Goal: Transaction & Acquisition: Purchase product/service

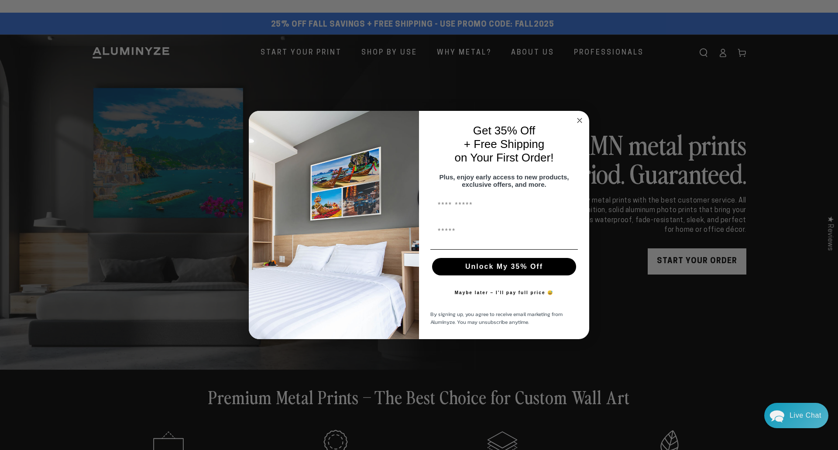
click at [468, 209] on input "First Name" at bounding box center [503, 205] width 147 height 17
type input "******"
type input "**********"
click at [526, 273] on button "Unlock My 35% Off" at bounding box center [504, 266] width 144 height 17
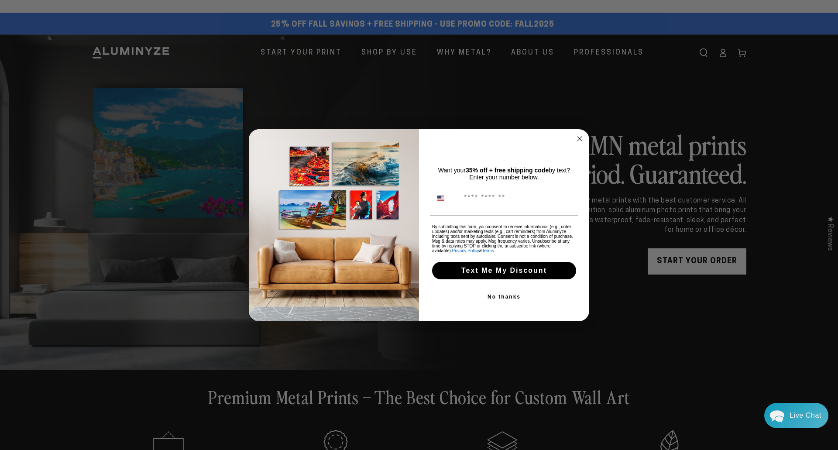
click at [507, 296] on button "No thanks" at bounding box center [503, 296] width 147 height 17
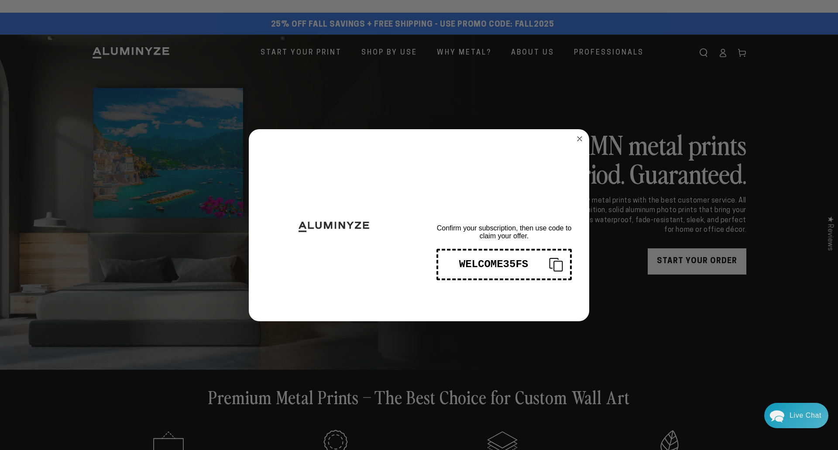
click at [512, 259] on div "WELCOME35FS" at bounding box center [493, 264] width 97 height 12
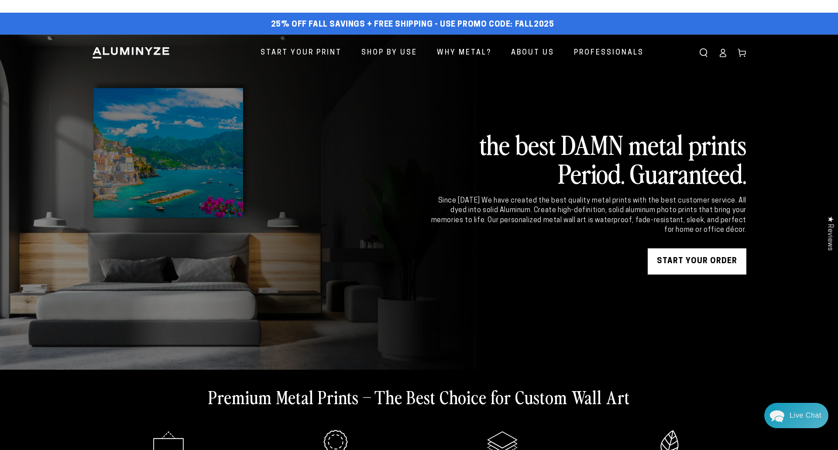
click at [672, 260] on div "Close dialog THANKS FOR SIGNING UP! Confirm your subscription, then use code to…" at bounding box center [419, 225] width 838 height 450
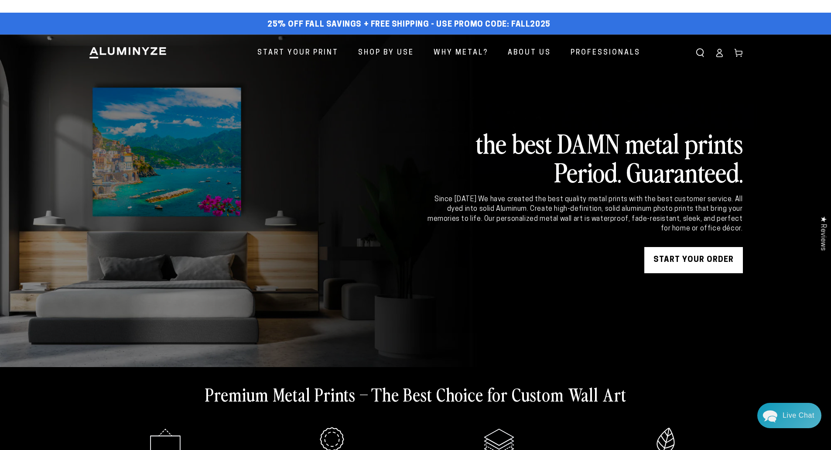
click at [672, 260] on link "START YOUR Order" at bounding box center [693, 260] width 99 height 26
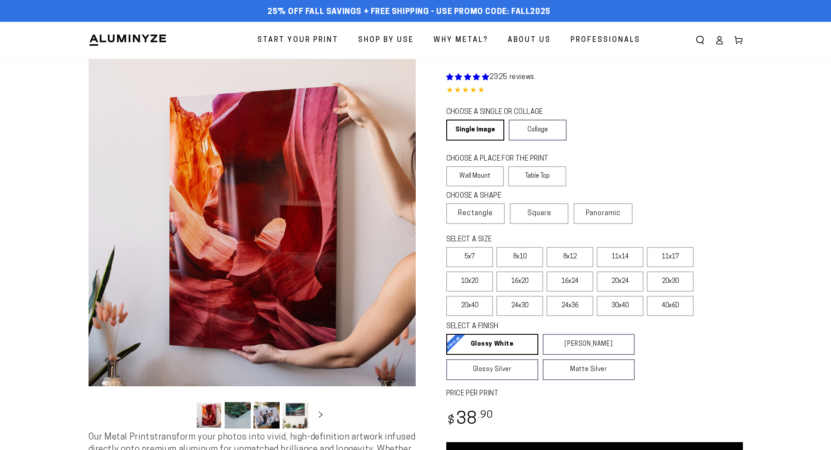
select select "**********"
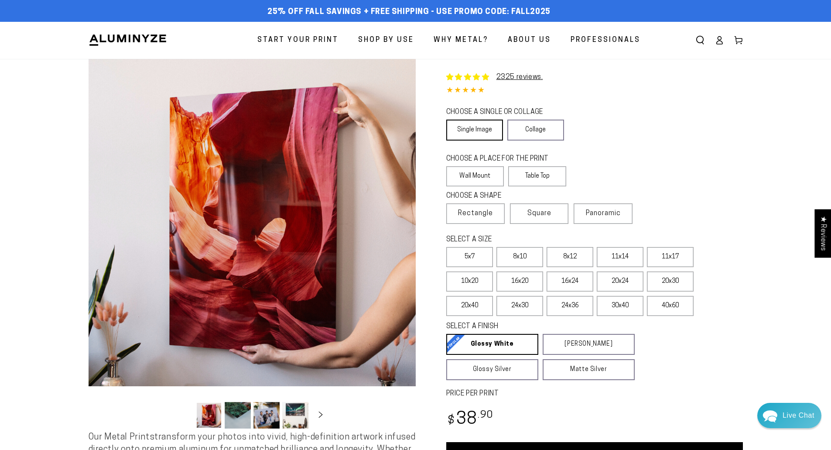
click at [496, 129] on link "Single Image" at bounding box center [474, 130] width 57 height 21
click at [546, 134] on link "Collage" at bounding box center [538, 130] width 58 height 21
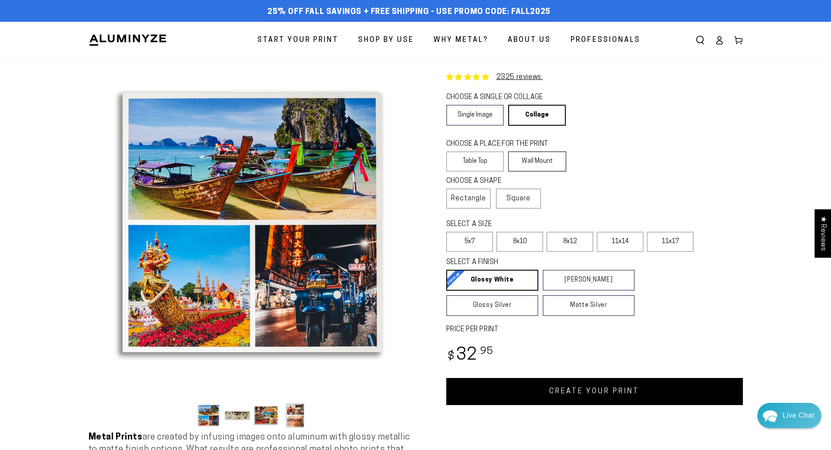
click at [541, 161] on label "Wall Mount" at bounding box center [537, 161] width 58 height 20
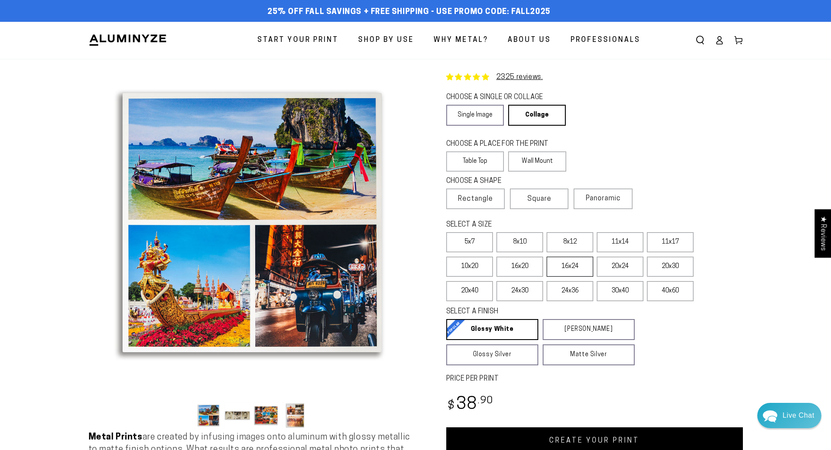
click at [582, 267] on label "16x24" at bounding box center [570, 266] width 47 height 20
click at [653, 243] on label "11x17" at bounding box center [670, 242] width 47 height 20
click at [665, 241] on label "11x17" at bounding box center [670, 242] width 47 height 20
click at [623, 243] on label "11x14" at bounding box center [620, 242] width 47 height 20
click at [465, 246] on label "5x7" at bounding box center [469, 242] width 47 height 20
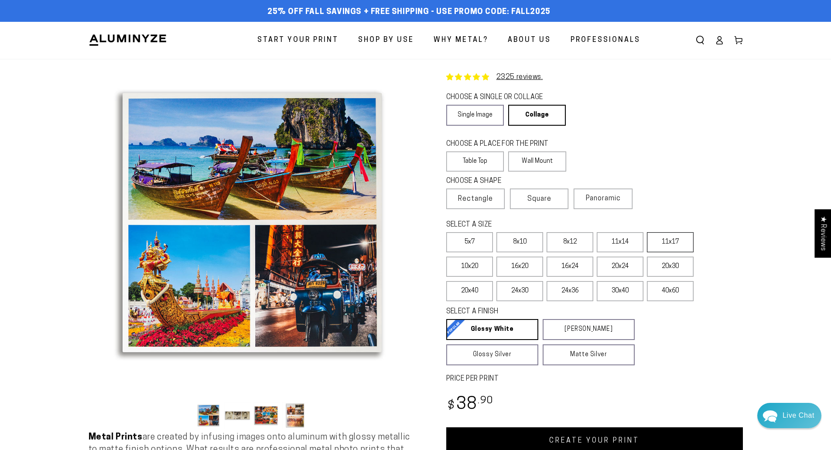
click at [659, 242] on label "11x17" at bounding box center [670, 242] width 47 height 20
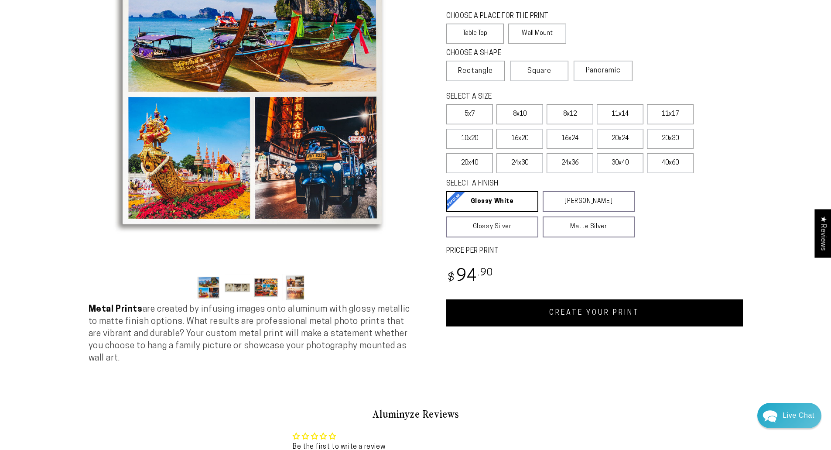
scroll to position [131, 0]
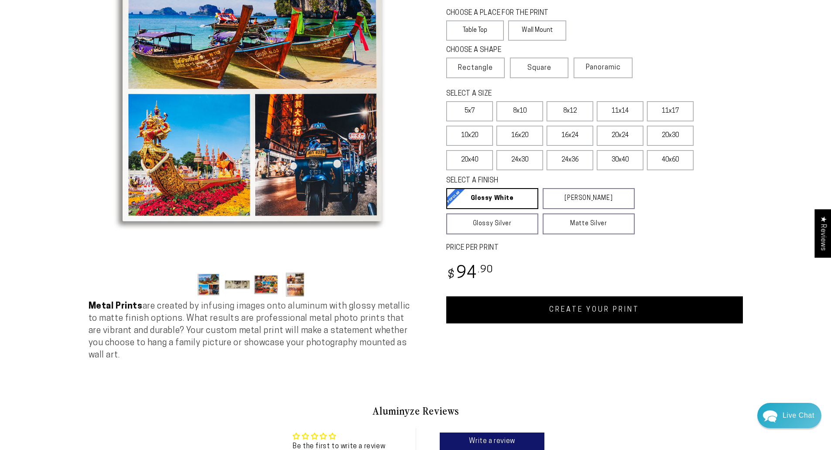
click at [622, 309] on link "CREATE YOUR PRINT" at bounding box center [594, 309] width 297 height 27
